Goal: Check status

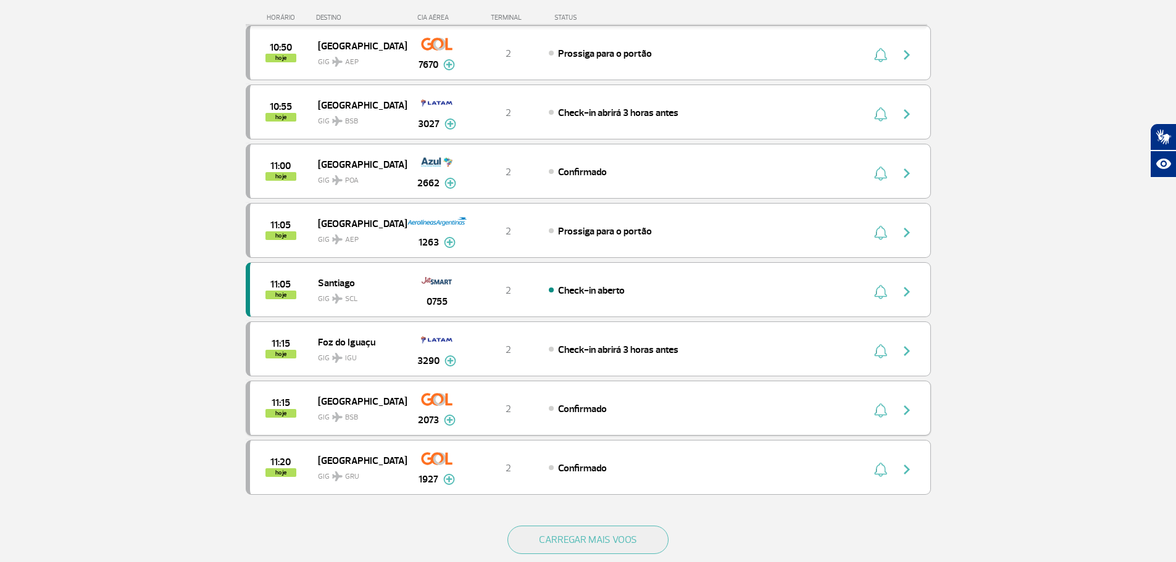
scroll to position [926, 0]
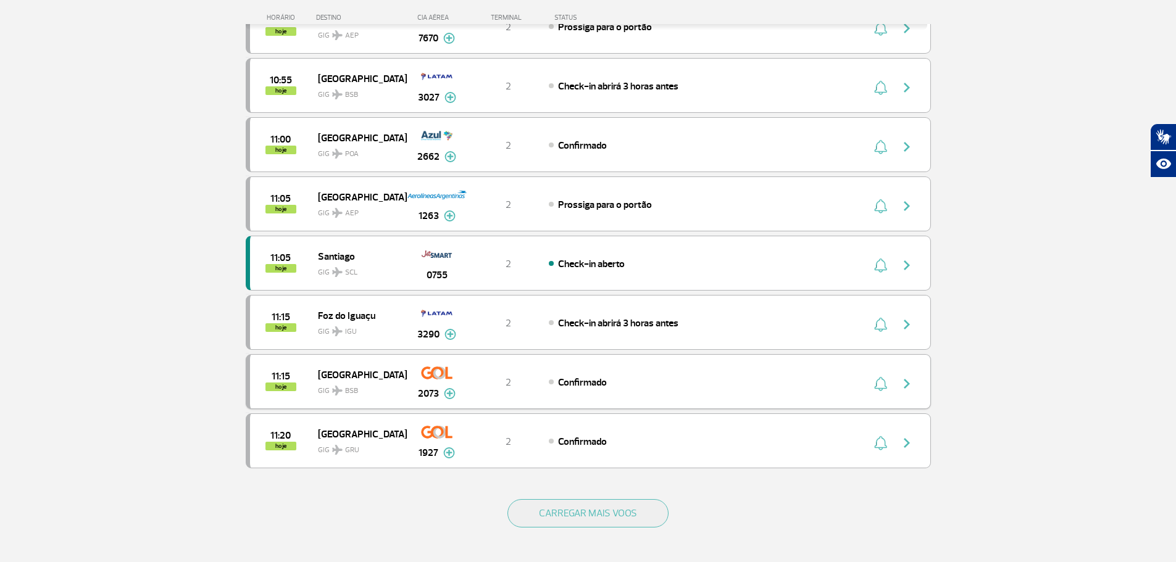
click at [906, 378] on img "button" at bounding box center [906, 383] width 15 height 15
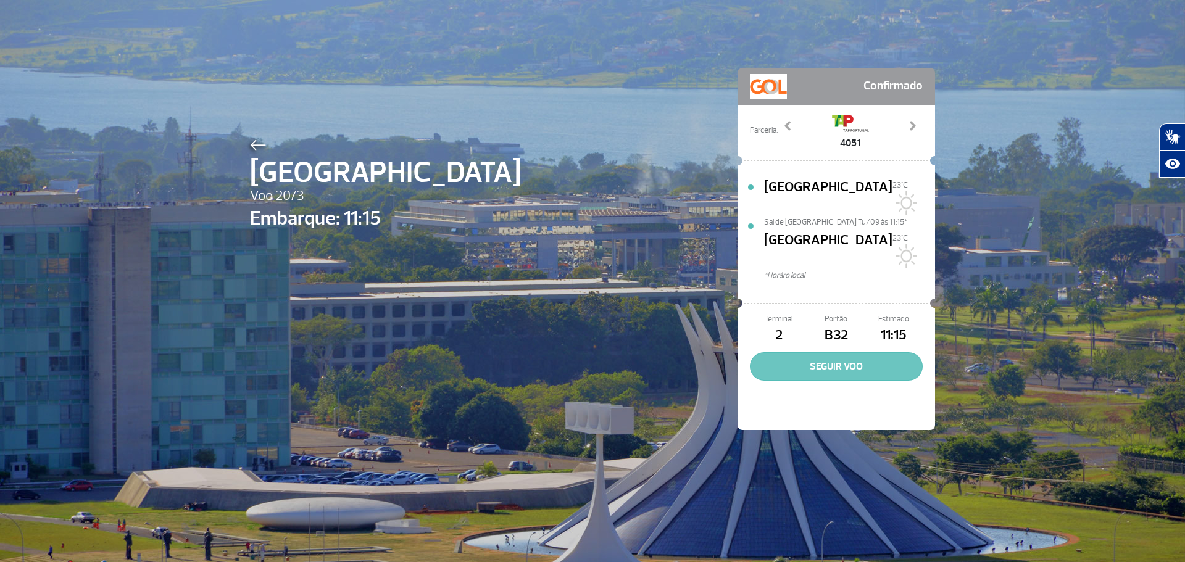
click at [831, 352] on button "SEGUIR VOO" at bounding box center [836, 366] width 173 height 28
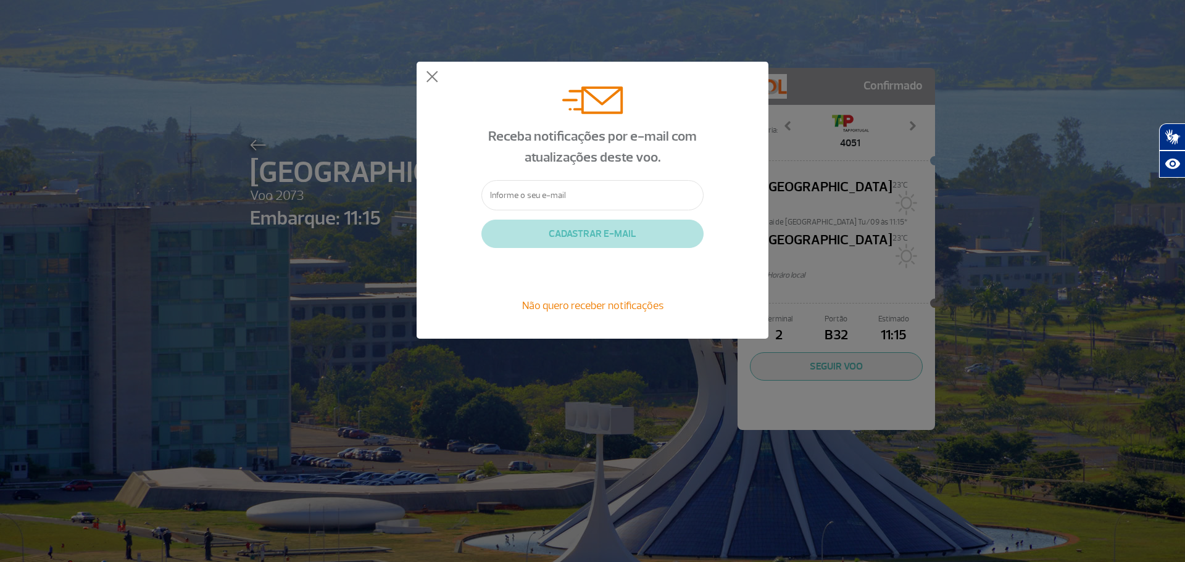
click at [611, 306] on span "Não quero receber notificações" at bounding box center [592, 306] width 141 height 14
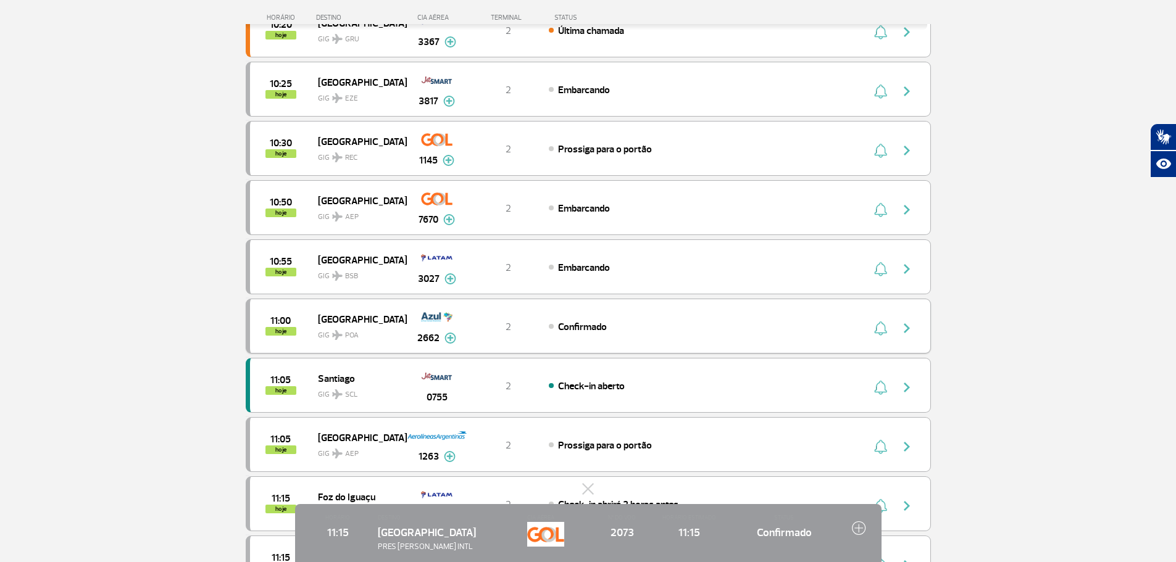
scroll to position [1049, 0]
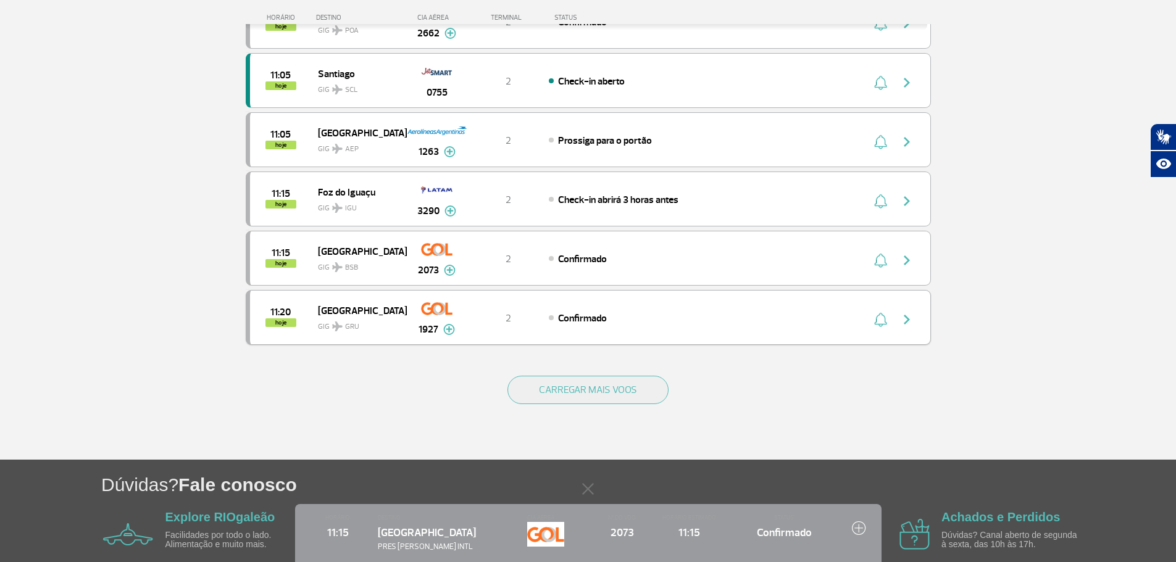
drag, startPoint x: 602, startPoint y: 384, endPoint x: 708, endPoint y: 330, distance: 119.0
click at [602, 384] on button "CARREGAR MAIS VOOS" at bounding box center [587, 390] width 161 height 28
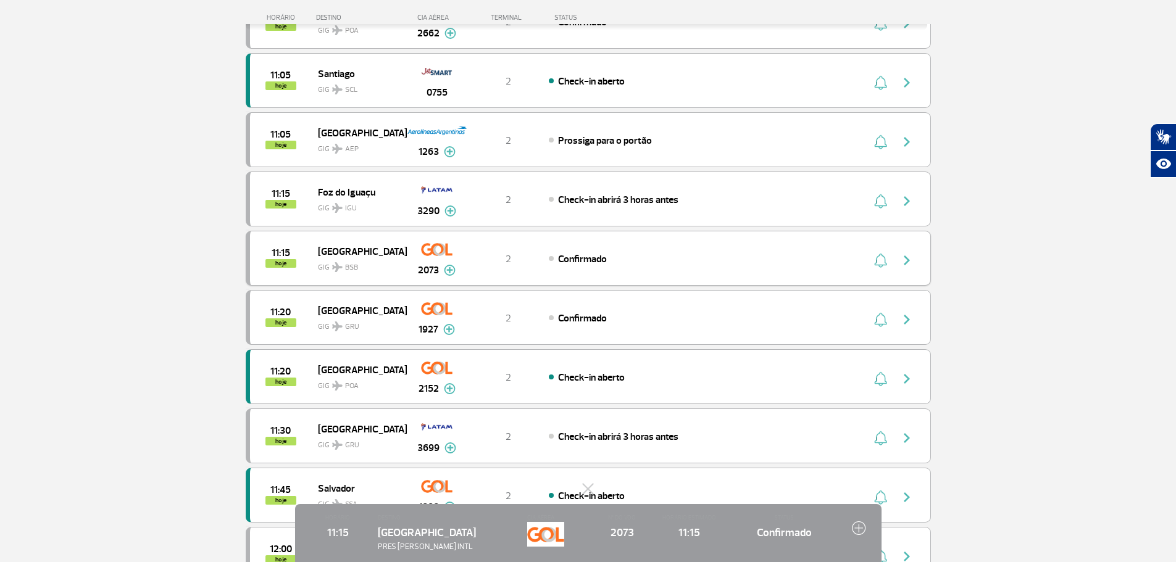
click at [589, 256] on span "Confirmado" at bounding box center [582, 259] width 49 height 12
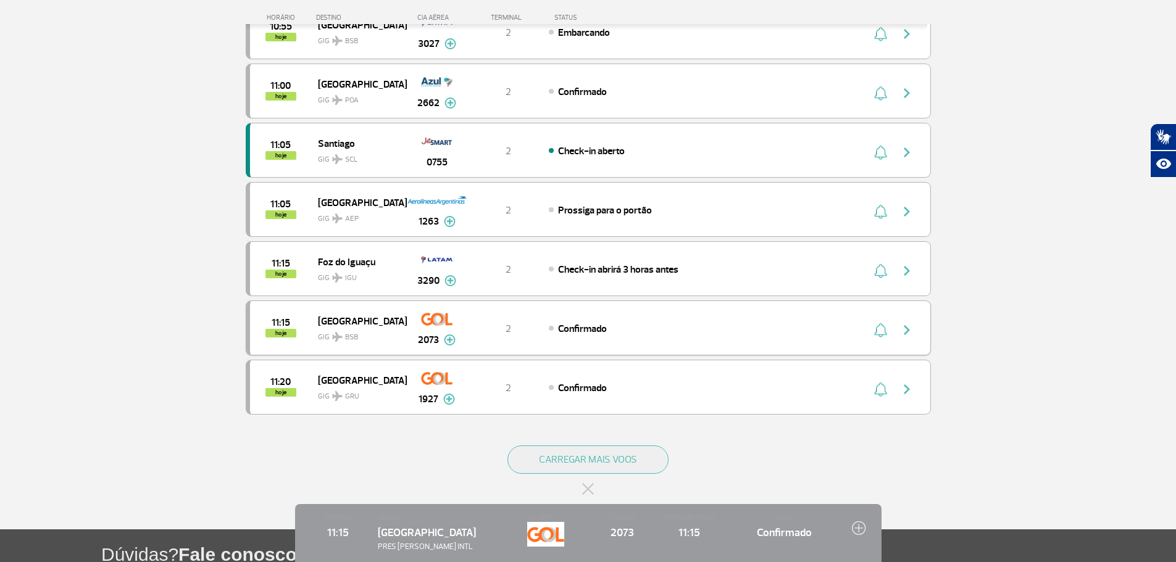
scroll to position [1110, 0]
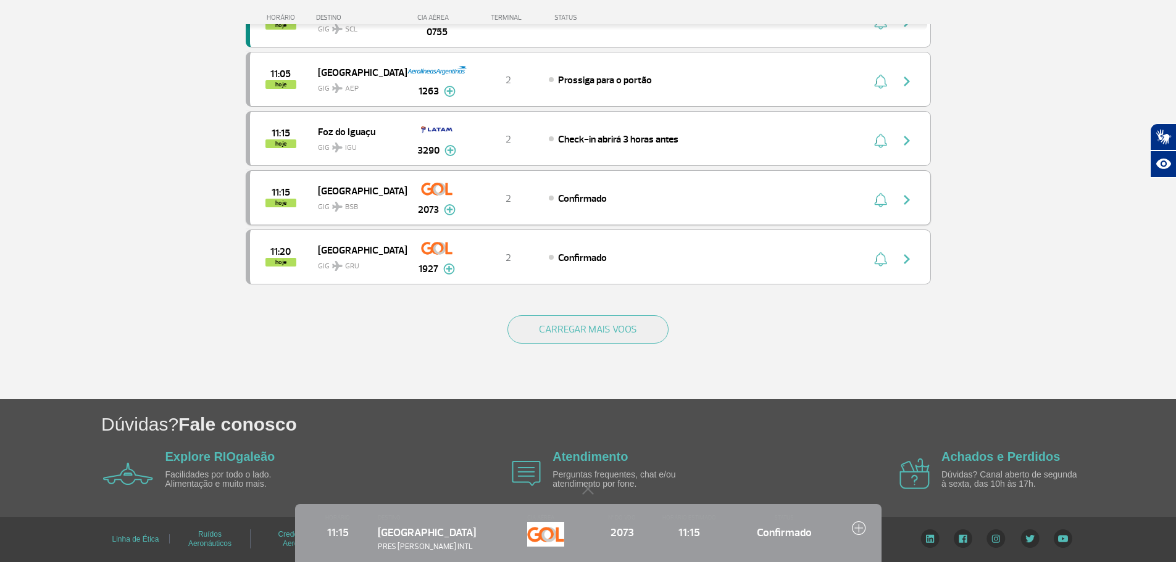
click at [431, 193] on img at bounding box center [436, 188] width 31 height 21
click at [447, 208] on img at bounding box center [450, 209] width 12 height 11
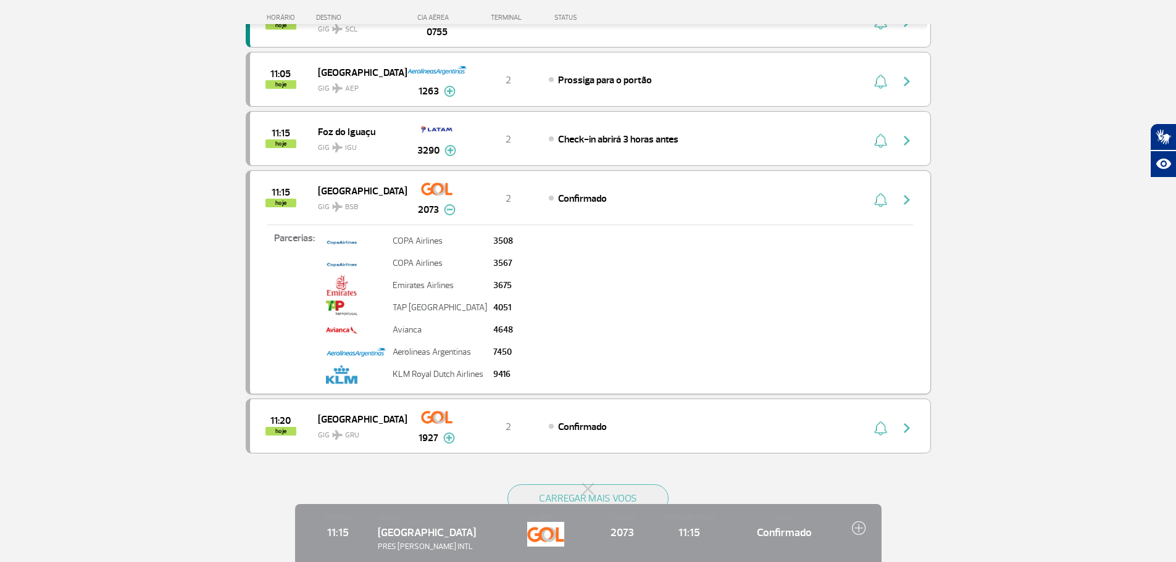
click at [276, 204] on span "hoje" at bounding box center [280, 203] width 31 height 9
